Goal: Information Seeking & Learning: Learn about a topic

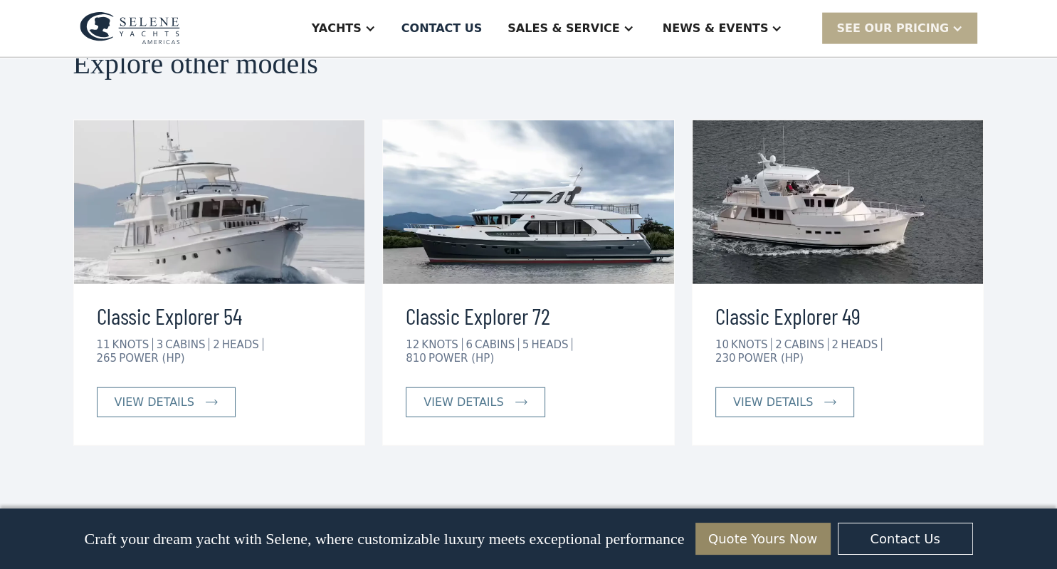
scroll to position [3193, 0]
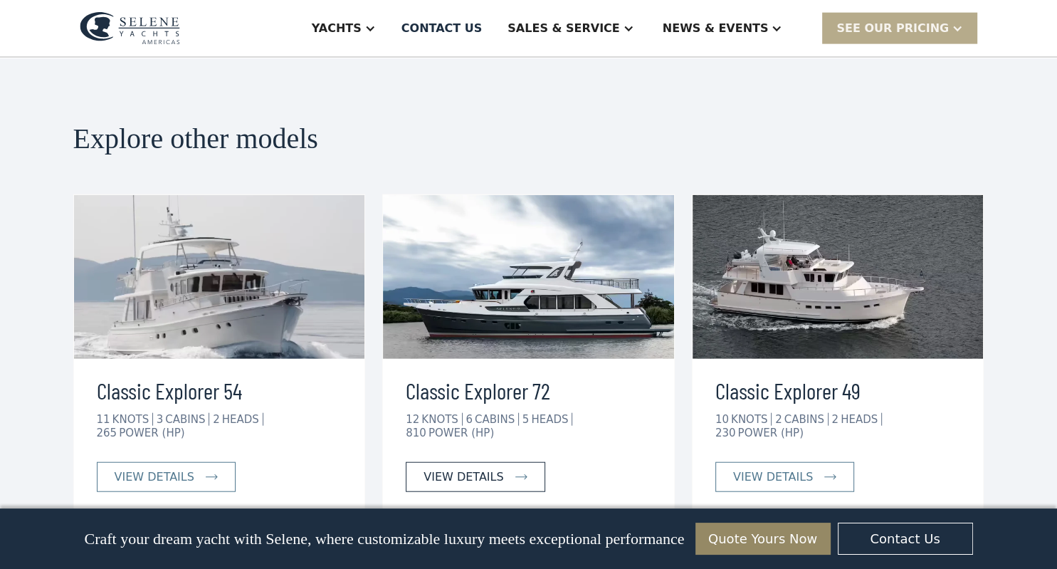
click at [494, 462] on link "view details" at bounding box center [475, 477] width 139 height 30
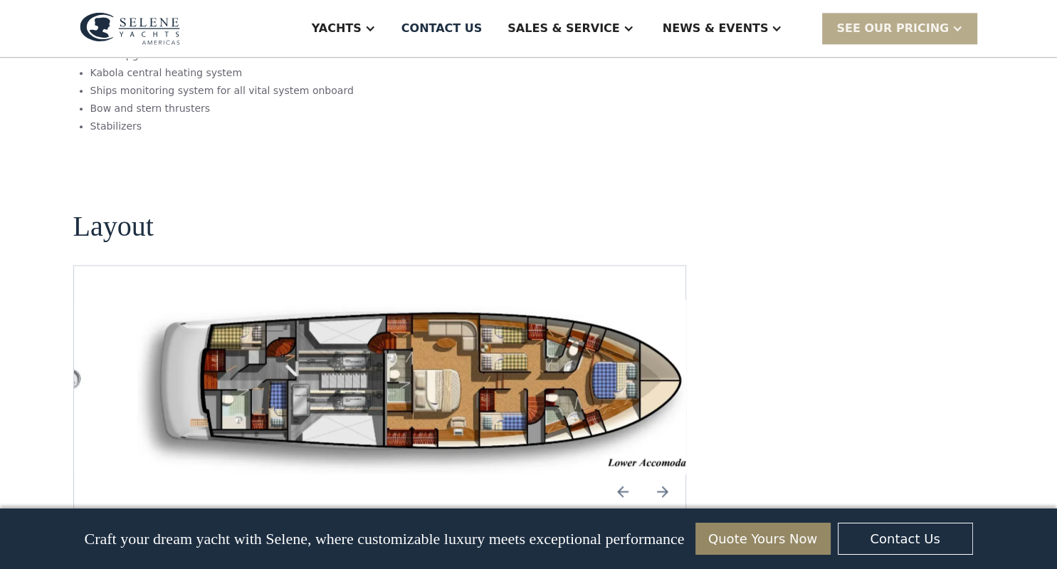
scroll to position [1783, 0]
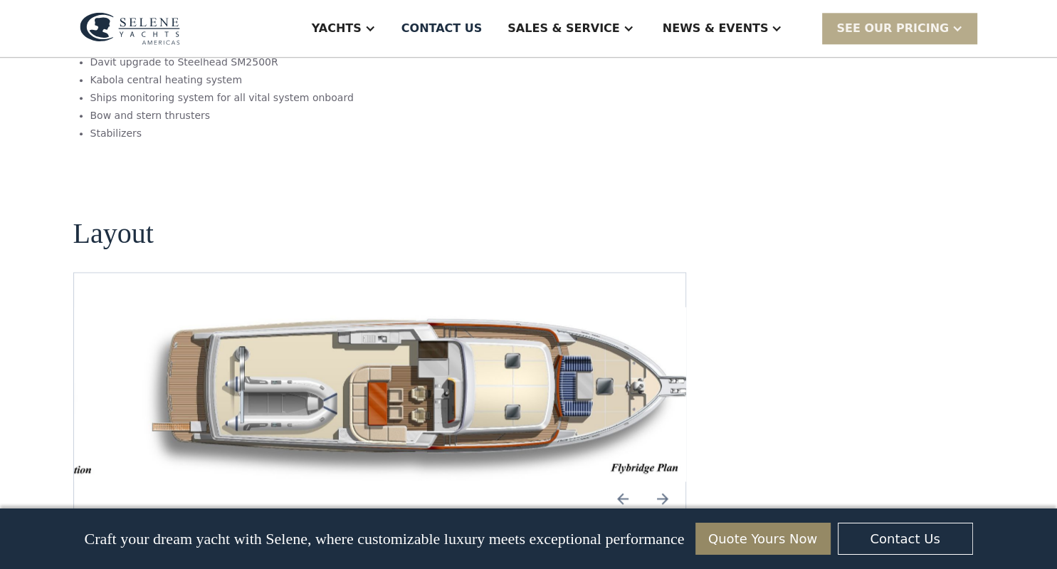
click at [665, 481] on img "Next slide" at bounding box center [662, 498] width 34 height 34
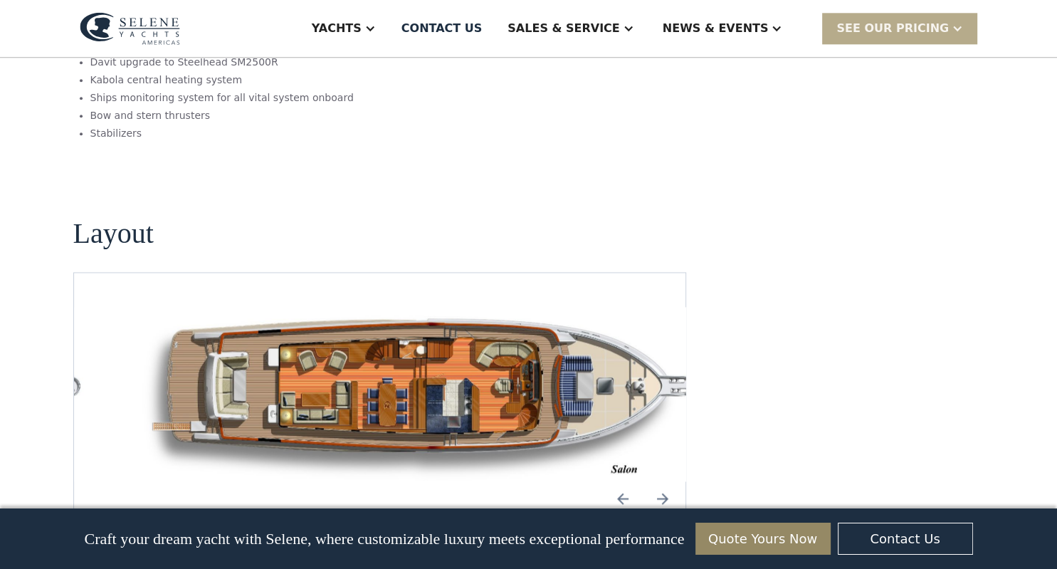
click at [665, 481] on img "Next slide" at bounding box center [662, 498] width 34 height 34
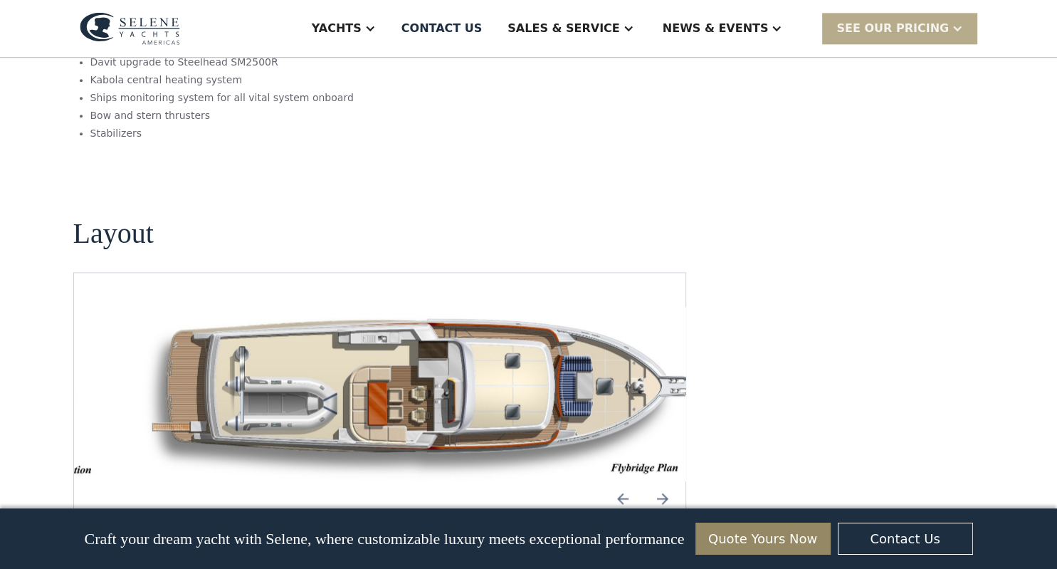
click at [626, 481] on img "Previous slide" at bounding box center [623, 498] width 34 height 34
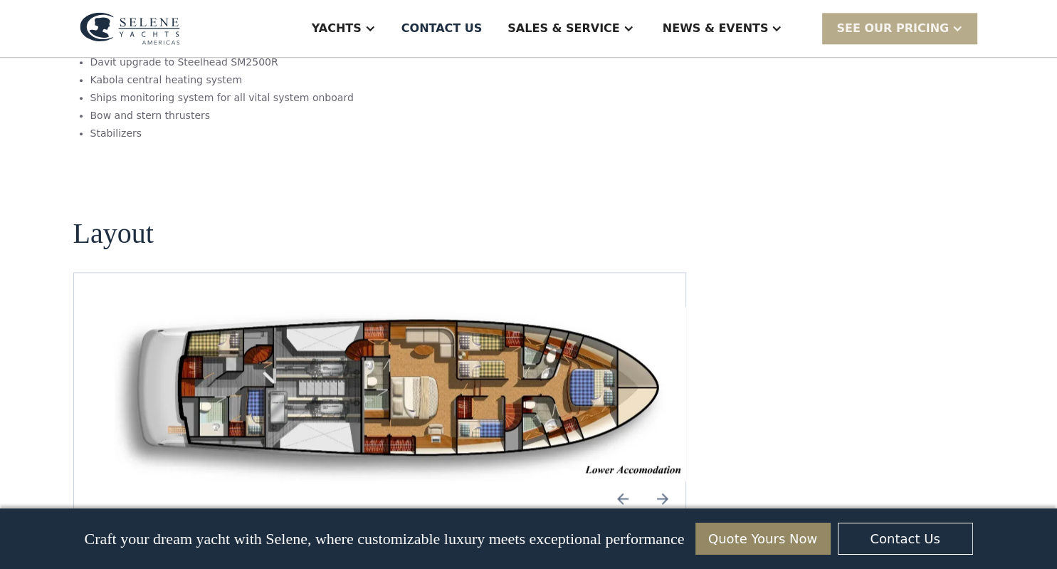
click at [658, 481] on img "Next slide" at bounding box center [662, 498] width 34 height 34
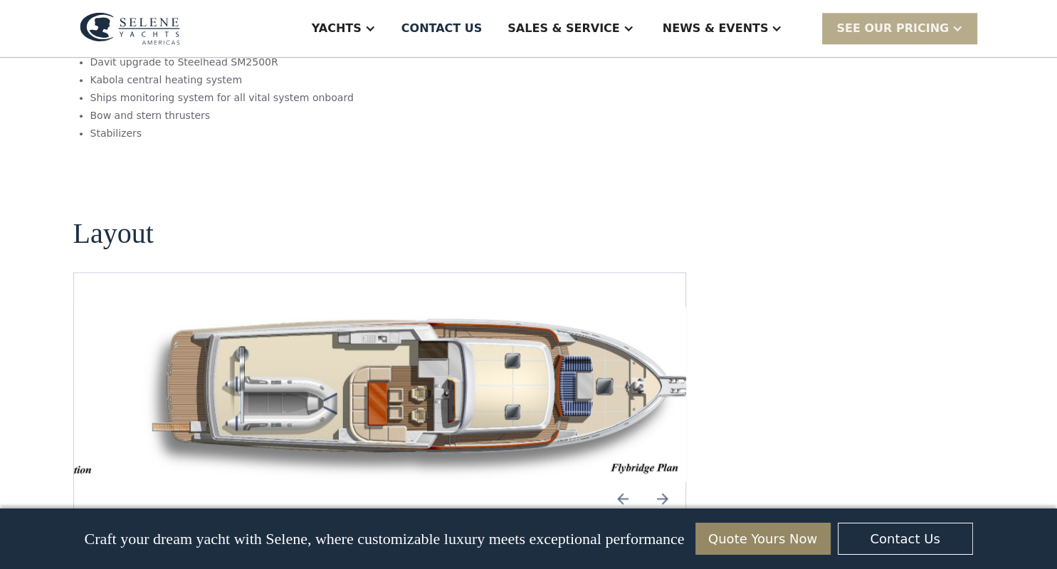
click at [658, 481] on img "Next slide" at bounding box center [662, 498] width 34 height 34
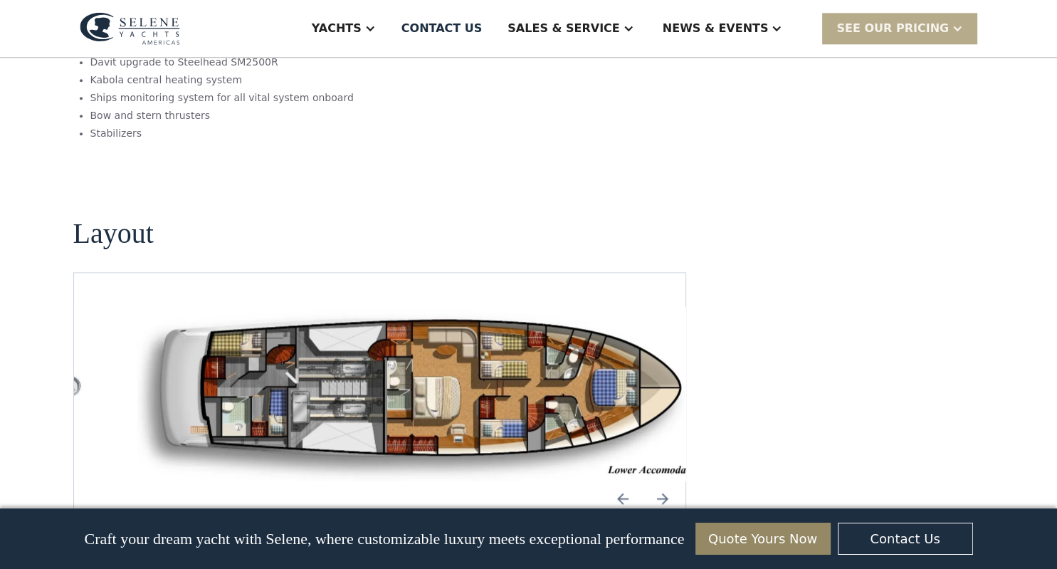
click at [623, 481] on img "Previous slide" at bounding box center [623, 498] width 34 height 34
click at [536, 418] on div "No items found." at bounding box center [379, 394] width 613 height 245
click at [623, 481] on img "Previous slide" at bounding box center [623, 498] width 34 height 34
